Goal: Task Accomplishment & Management: Manage account settings

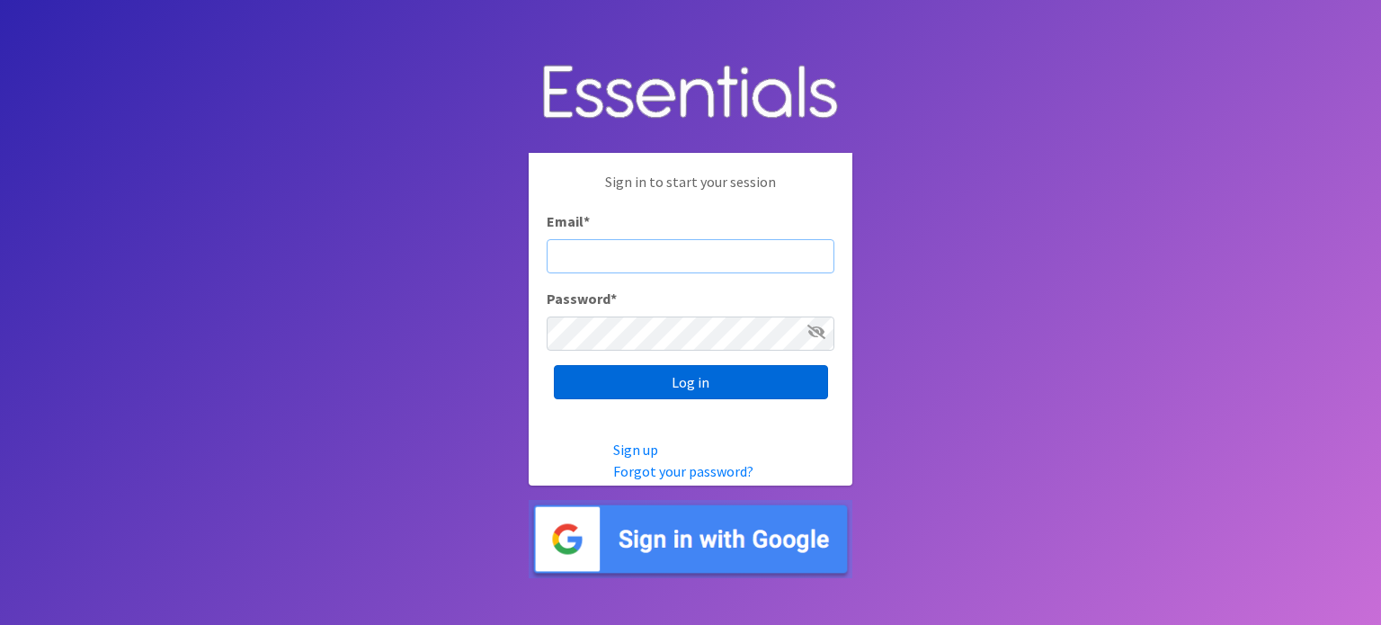
type input "[EMAIL_ADDRESS][DOMAIN_NAME]"
click at [702, 380] on input "Log in" at bounding box center [691, 382] width 274 height 34
